Goal: Obtain resource: Obtain resource

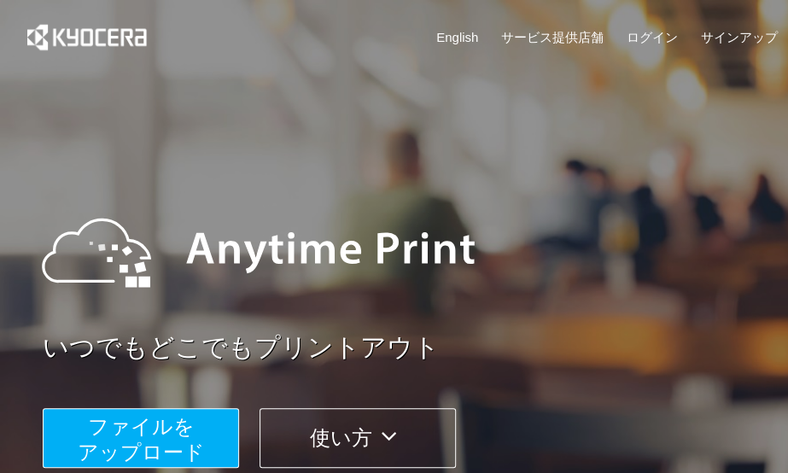
click at [131, 423] on span "ファイルを ​​アップロード" at bounding box center [141, 439] width 127 height 49
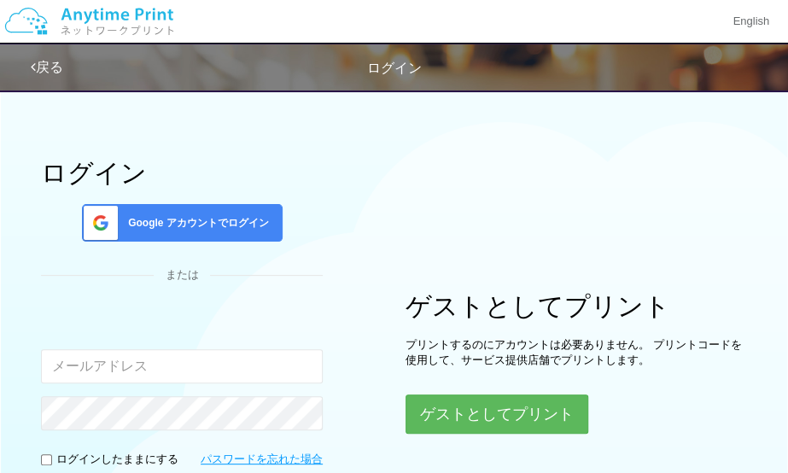
type input "[PERSON_NAME][EMAIL_ADDRESS][DOMAIN_NAME]"
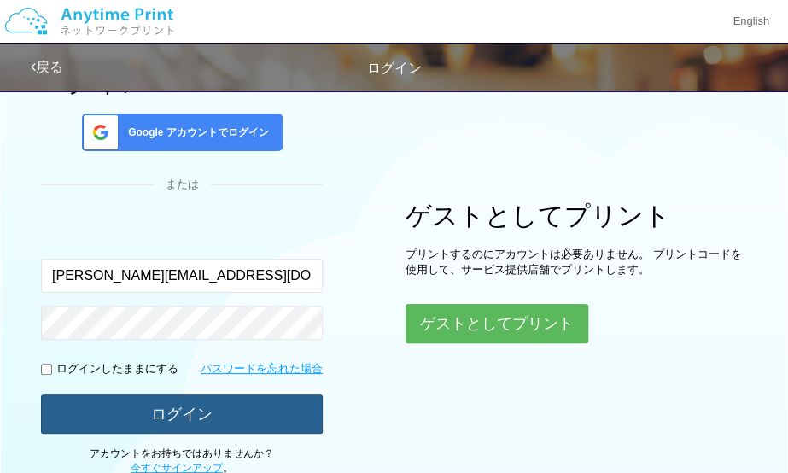
scroll to position [171, 0]
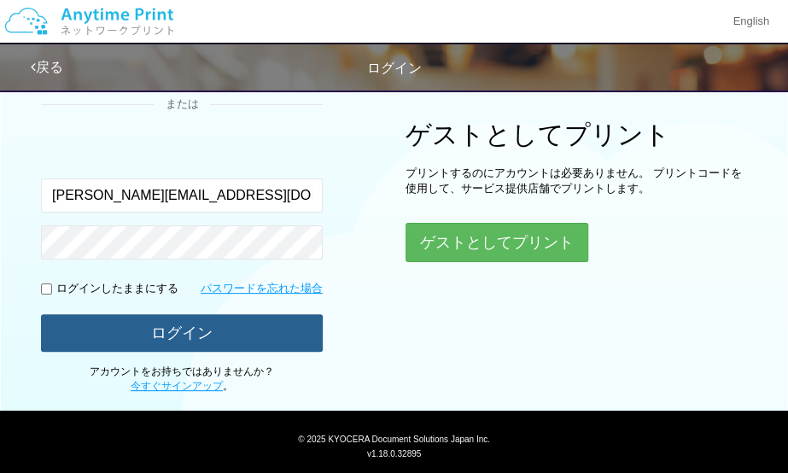
click at [253, 336] on button "ログイン" at bounding box center [182, 333] width 282 height 38
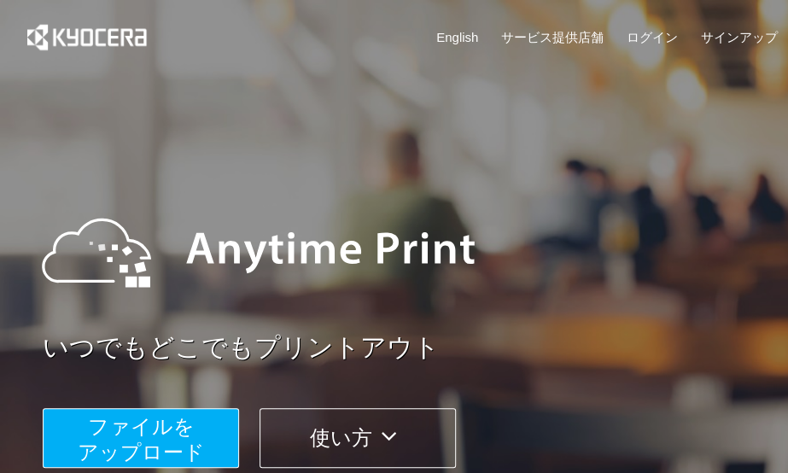
click at [166, 435] on span "ファイルを ​​アップロード" at bounding box center [141, 439] width 127 height 49
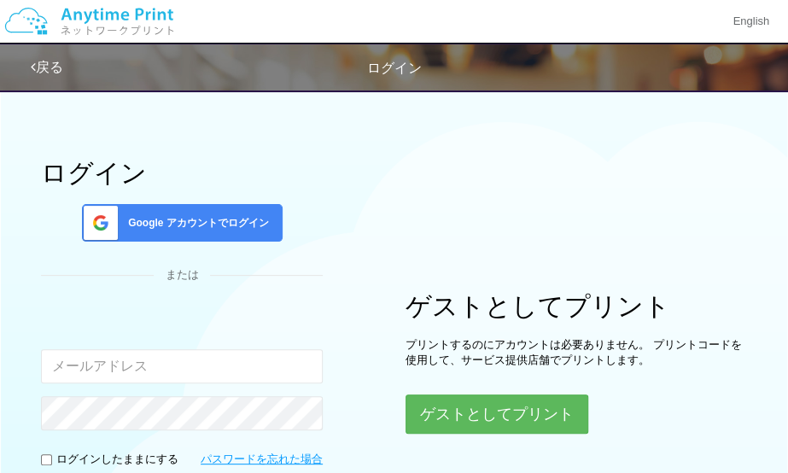
type input "[PERSON_NAME][EMAIL_ADDRESS][DOMAIN_NAME]"
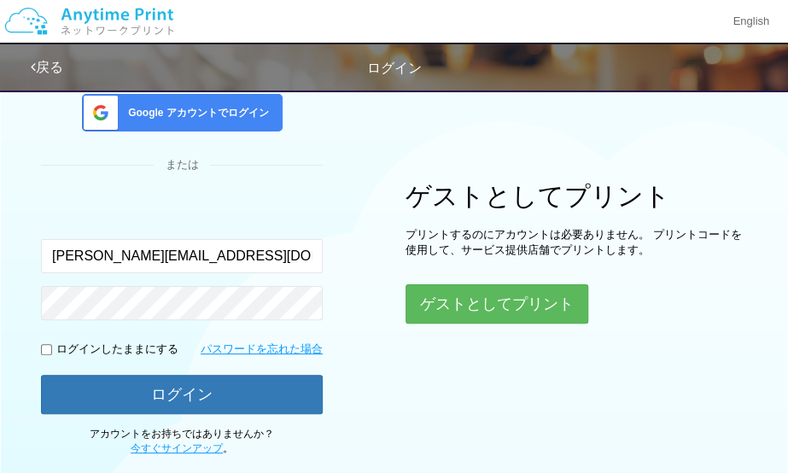
scroll to position [171, 0]
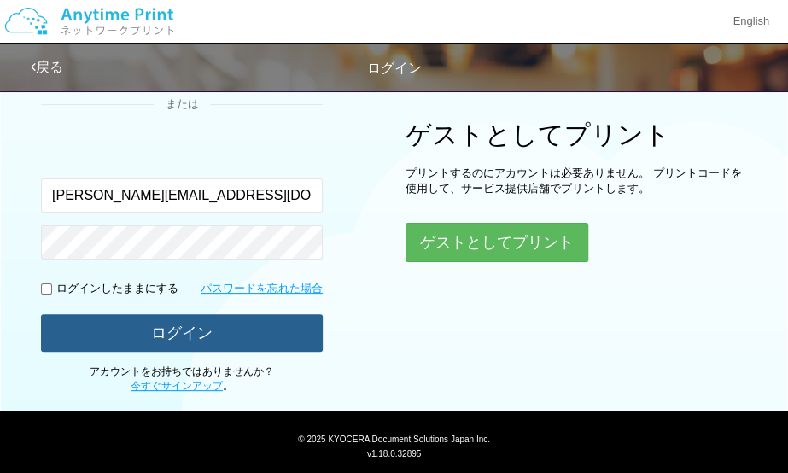
click at [200, 337] on button "ログイン" at bounding box center [182, 333] width 282 height 38
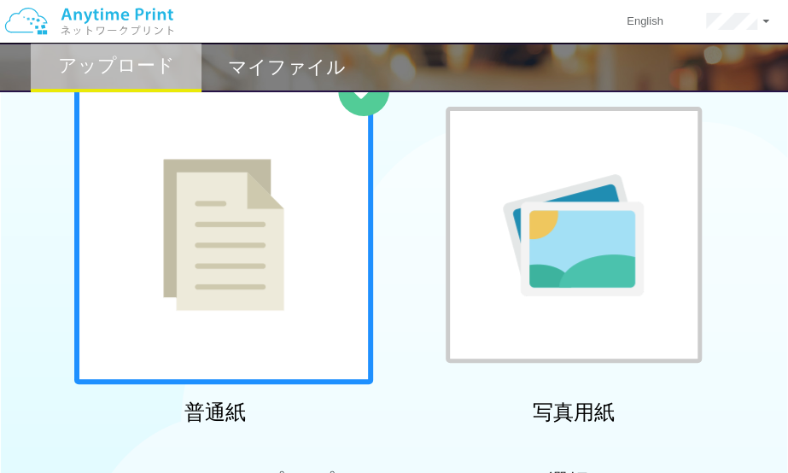
scroll to position [171, 0]
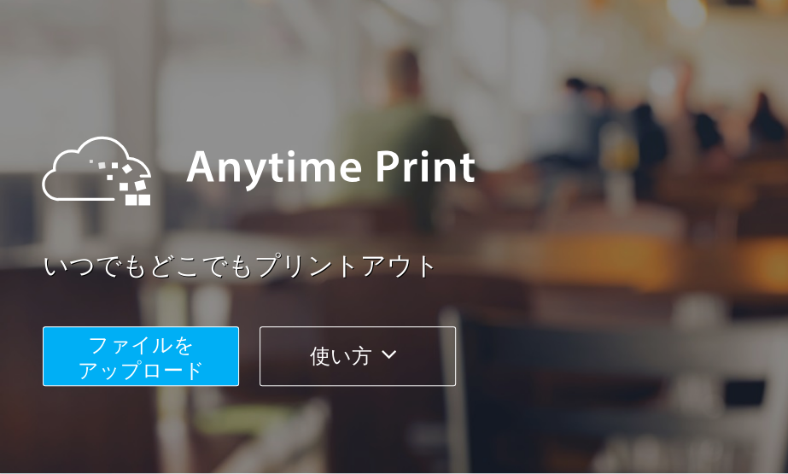
scroll to position [256, 0]
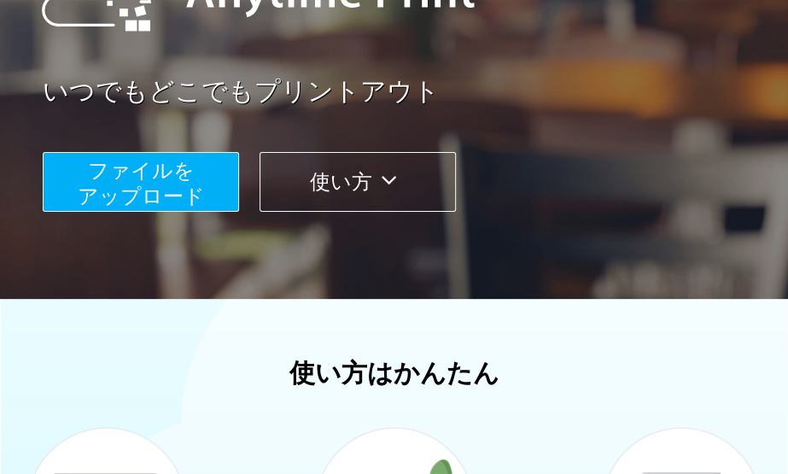
click at [173, 184] on span "ファイルを ​​アップロード" at bounding box center [141, 183] width 127 height 49
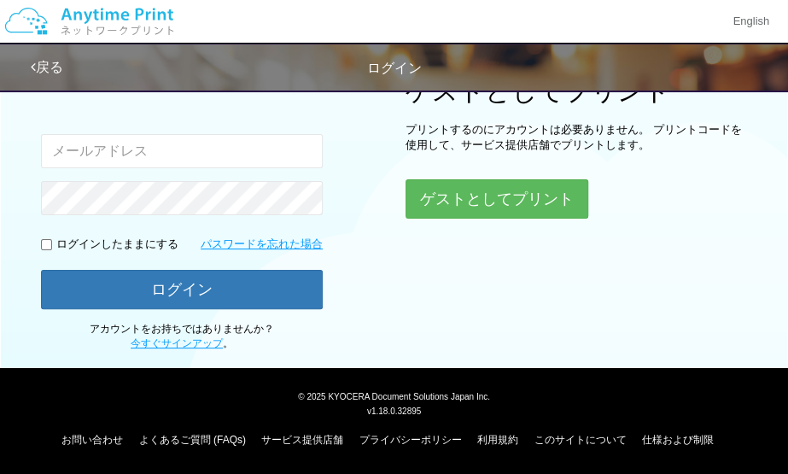
scroll to position [214, 0]
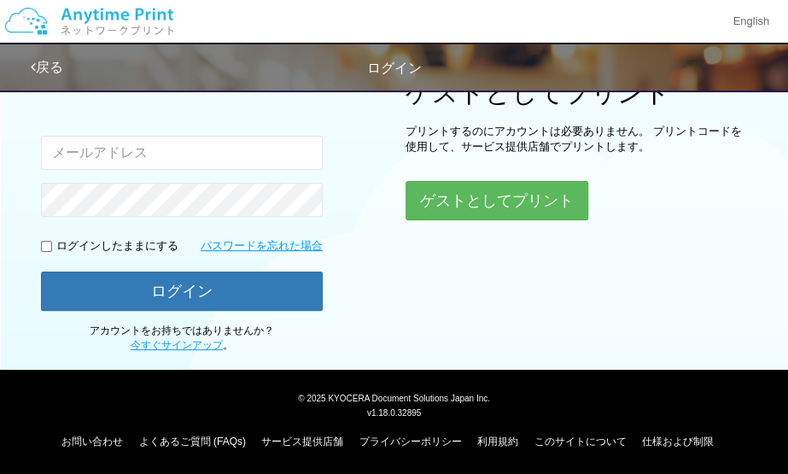
type input "[EMAIL_ADDRESS][DOMAIN_NAME]"
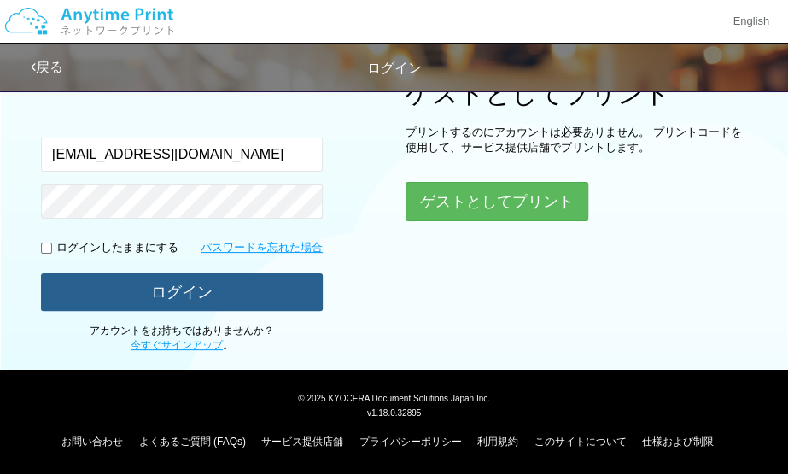
click at [235, 296] on button "ログイン" at bounding box center [182, 292] width 282 height 38
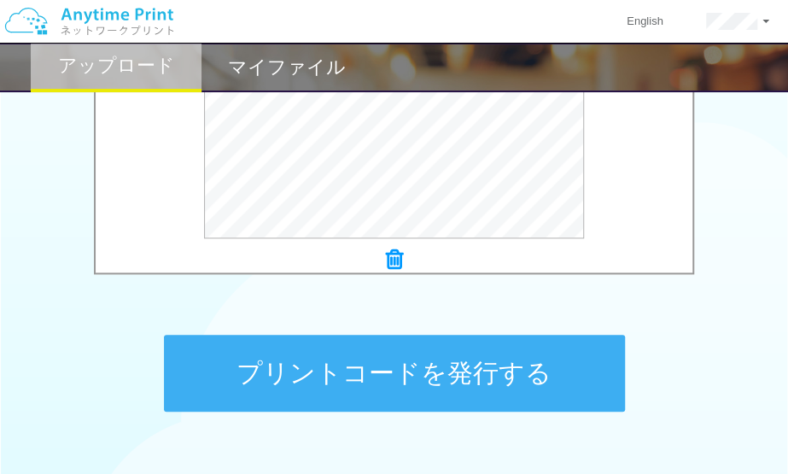
scroll to position [739, 0]
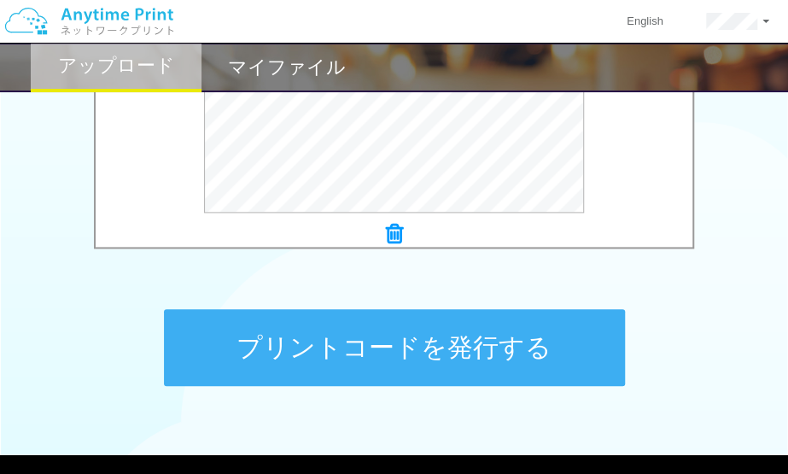
click at [464, 344] on button "プリントコードを発行する" at bounding box center [394, 347] width 461 height 77
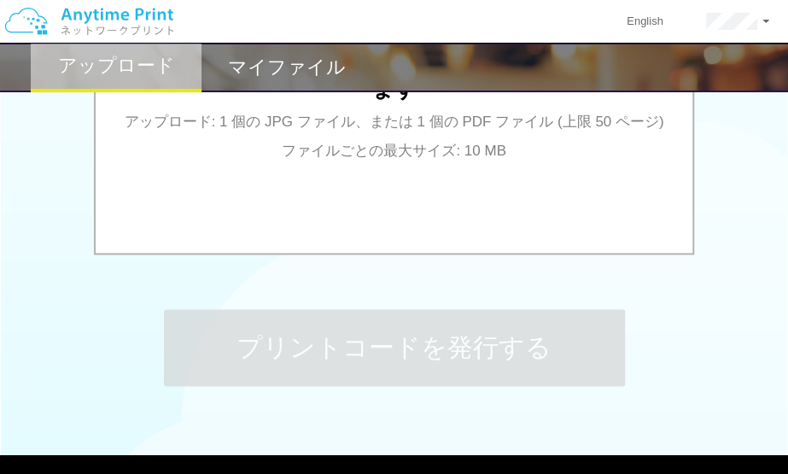
scroll to position [0, 0]
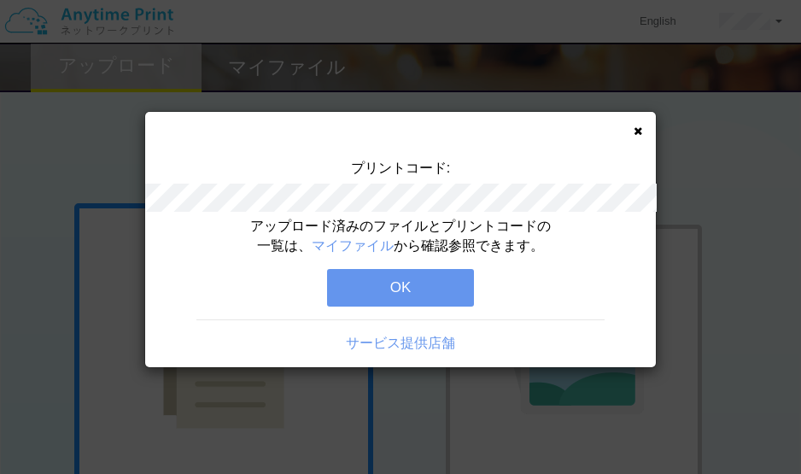
click at [415, 289] on button "OK" at bounding box center [400, 288] width 147 height 38
